Goal: Information Seeking & Learning: Learn about a topic

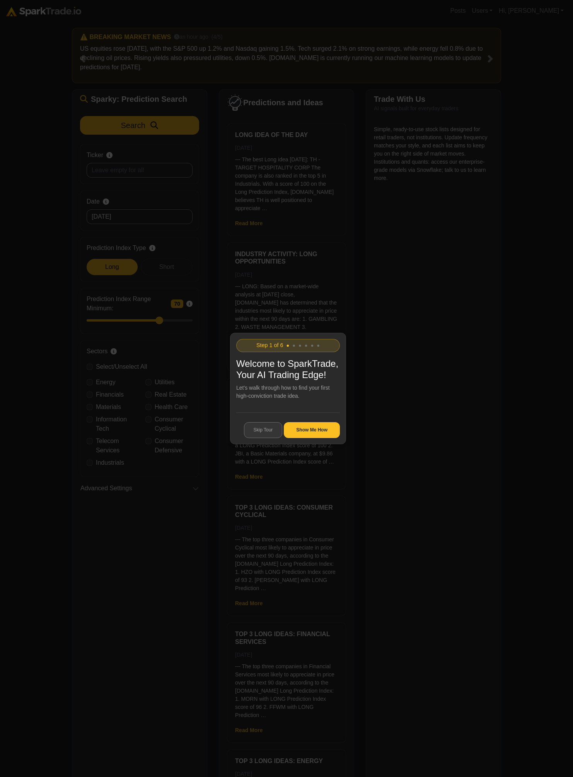
click at [266, 436] on button "Skip Tour" at bounding box center [263, 430] width 39 height 16
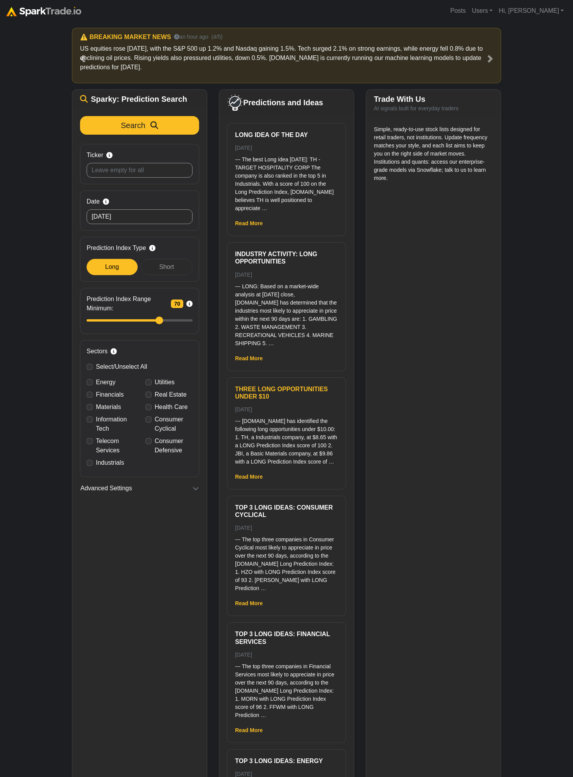
click at [268, 433] on p "--- [DOMAIN_NAME] has identified the following long opportunities under $10.00:…" at bounding box center [286, 441] width 103 height 49
click at [136, 133] on button "Search" at bounding box center [139, 125] width 119 height 19
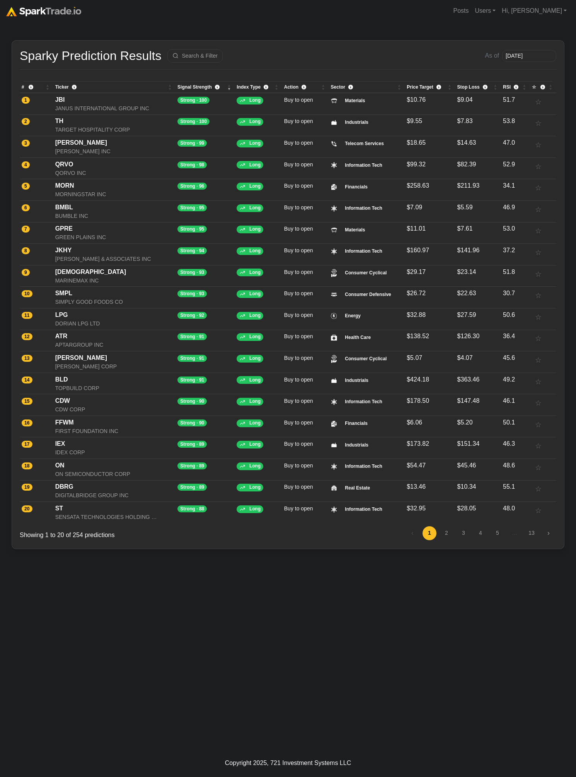
click at [49, 96] on td "1" at bounding box center [37, 104] width 34 height 22
click at [56, 101] on div "JBI" at bounding box center [114, 99] width 119 height 9
click at [70, 9] on img at bounding box center [43, 11] width 75 height 9
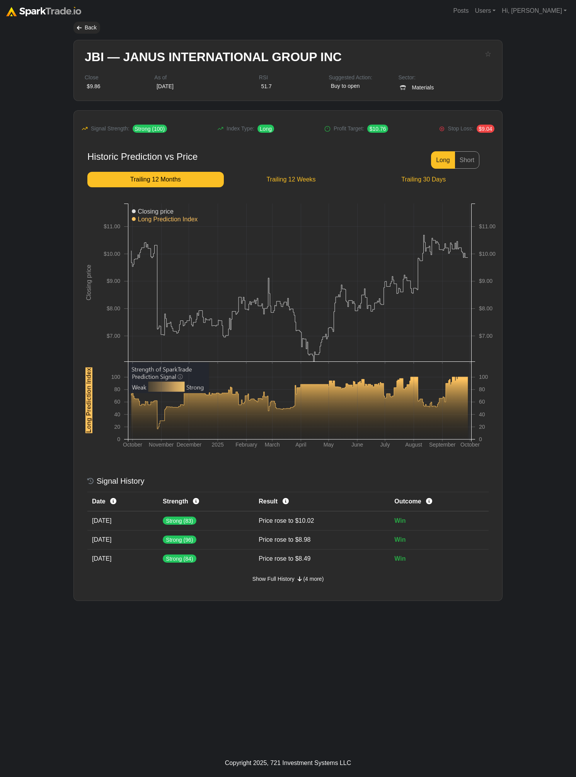
click at [42, 138] on body "Posts Users Staff users Client users Add new client user Sessions Hi, Eric Sign…" at bounding box center [288, 388] width 576 height 777
click at [79, 22] on div "Back" at bounding box center [86, 28] width 27 height 12
